Goal: Find specific page/section

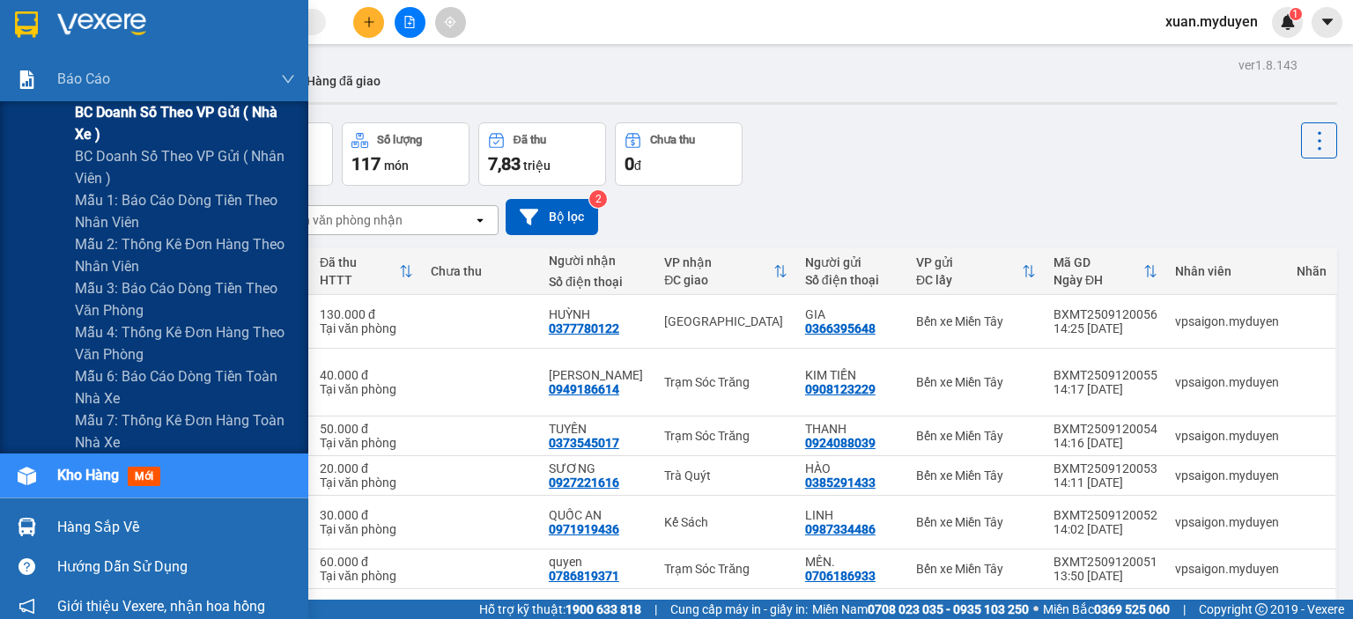
click at [138, 112] on span "BC doanh số theo VP gửi ( nhà xe )" at bounding box center [185, 123] width 220 height 44
